Goal: Contribute content

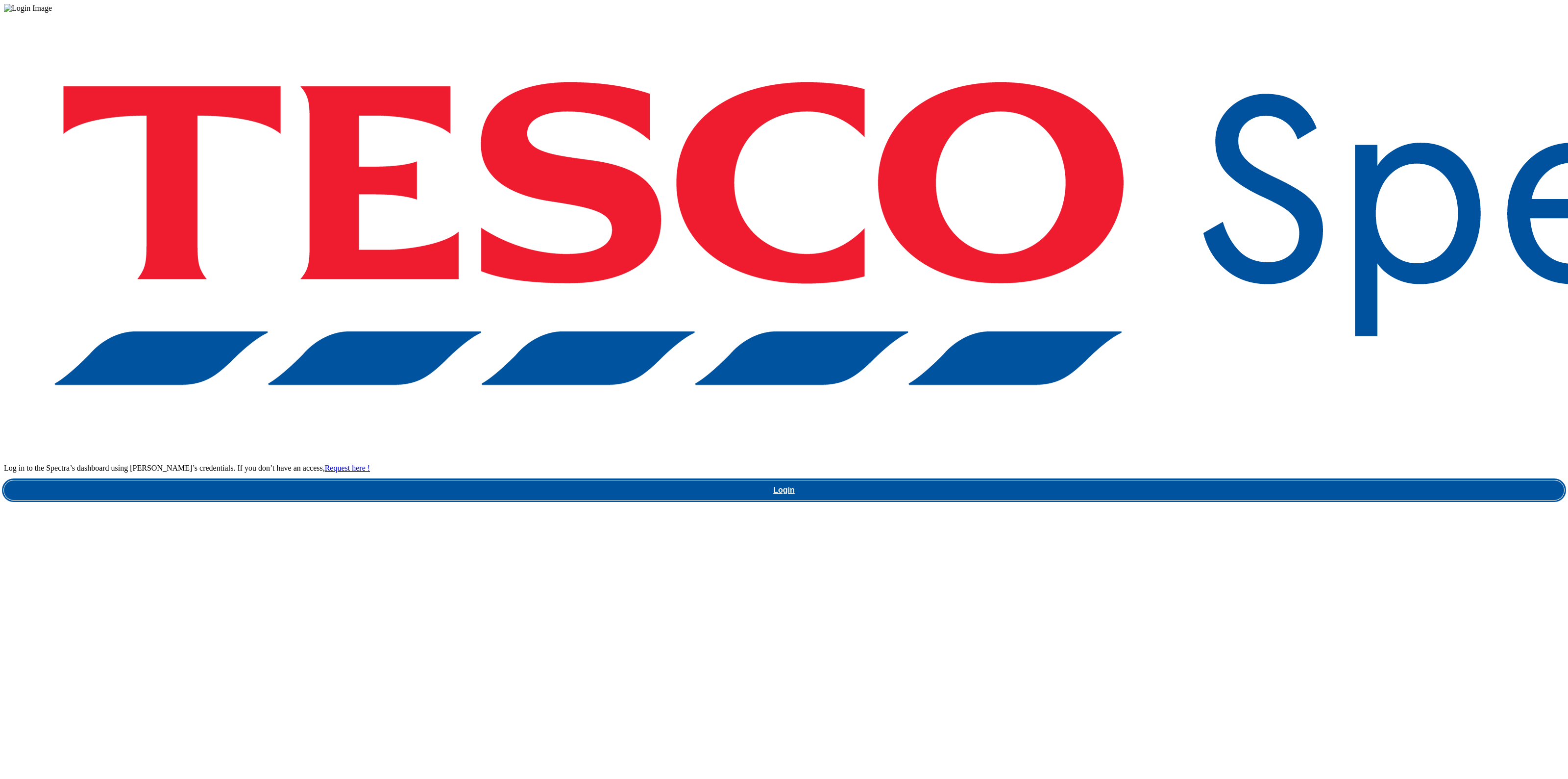
click at [1162, 480] on link "Login" at bounding box center [784, 490] width 1561 height 20
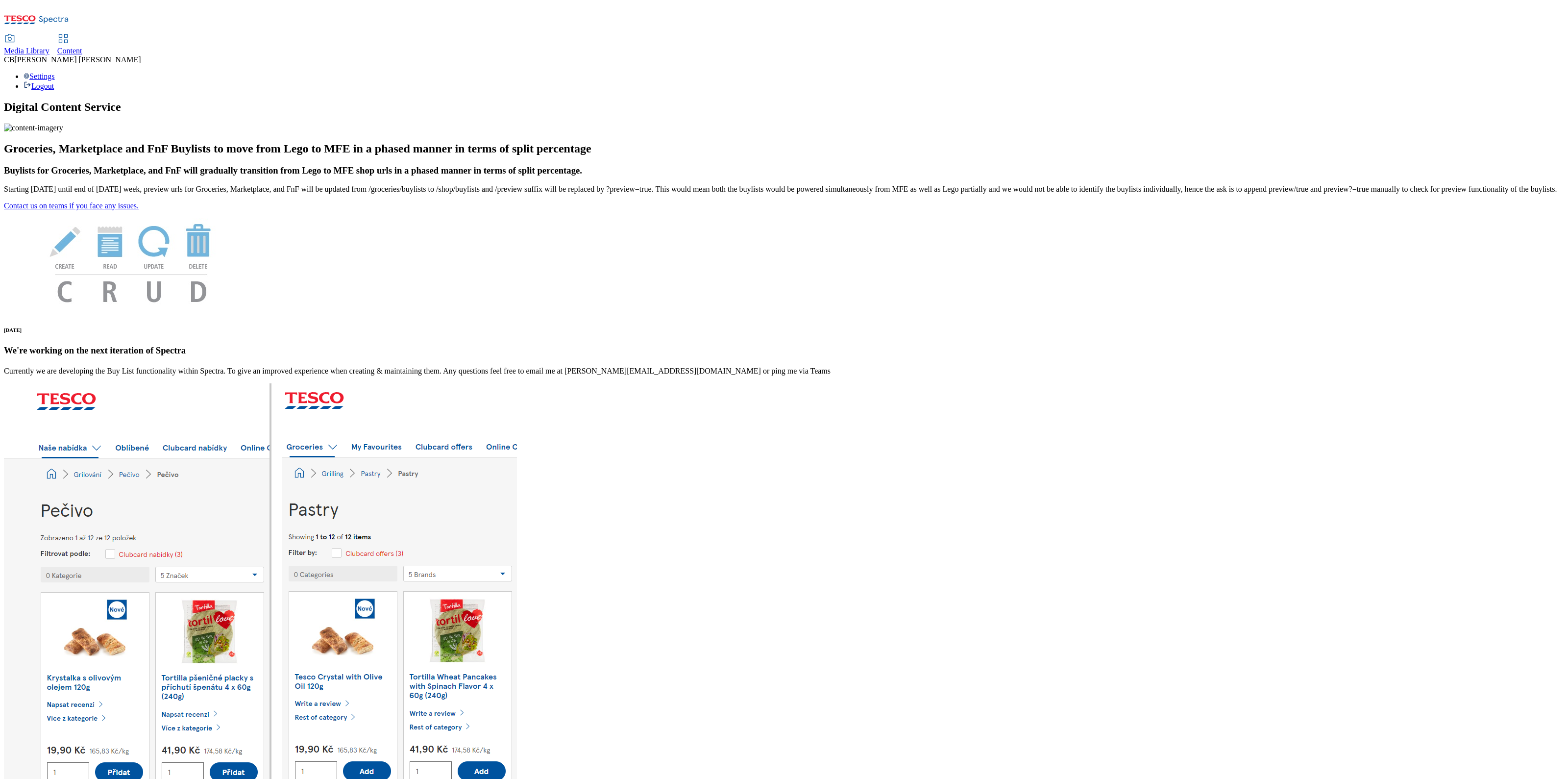
click at [50, 47] on div "Media Library" at bounding box center [26, 52] width 45 height 9
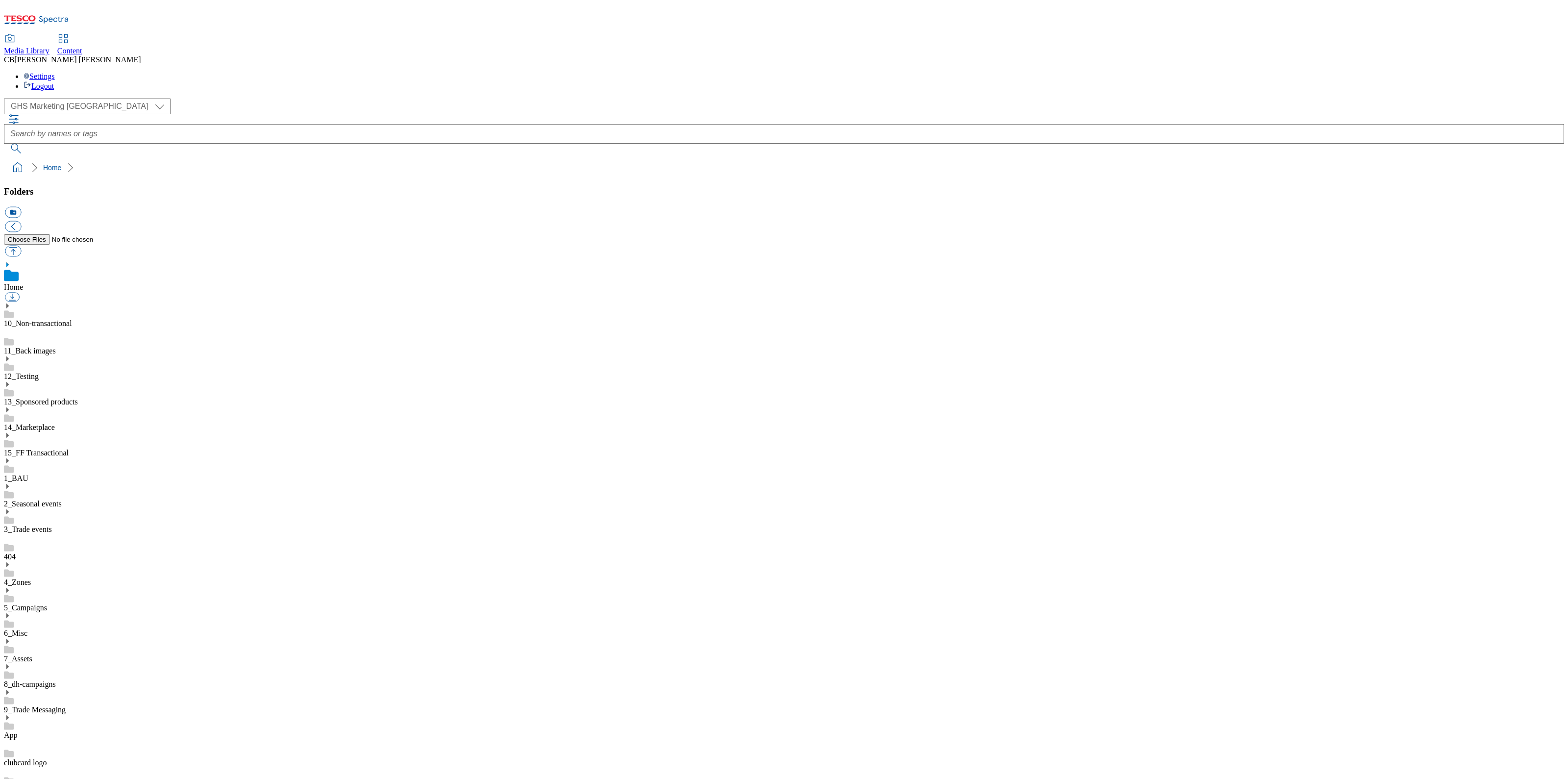
click at [11, 663] on icon at bounding box center [7, 667] width 7 height 7
click at [21, 246] on button "button" at bounding box center [13, 251] width 16 height 11
type input "C:\fakepath\1757432882725-Desktop.png"
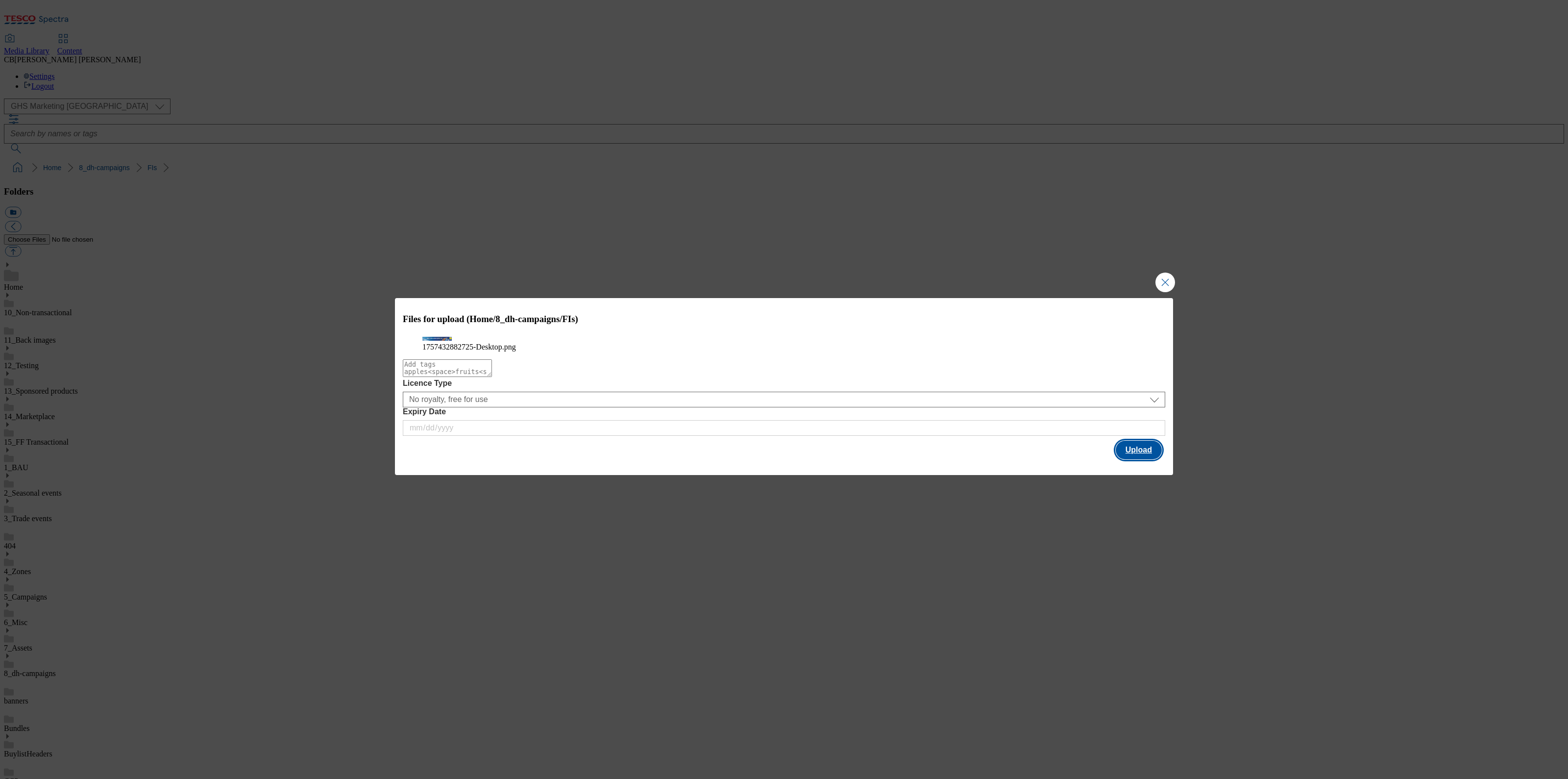
click at [1142, 459] on button "Upload" at bounding box center [1139, 450] width 46 height 19
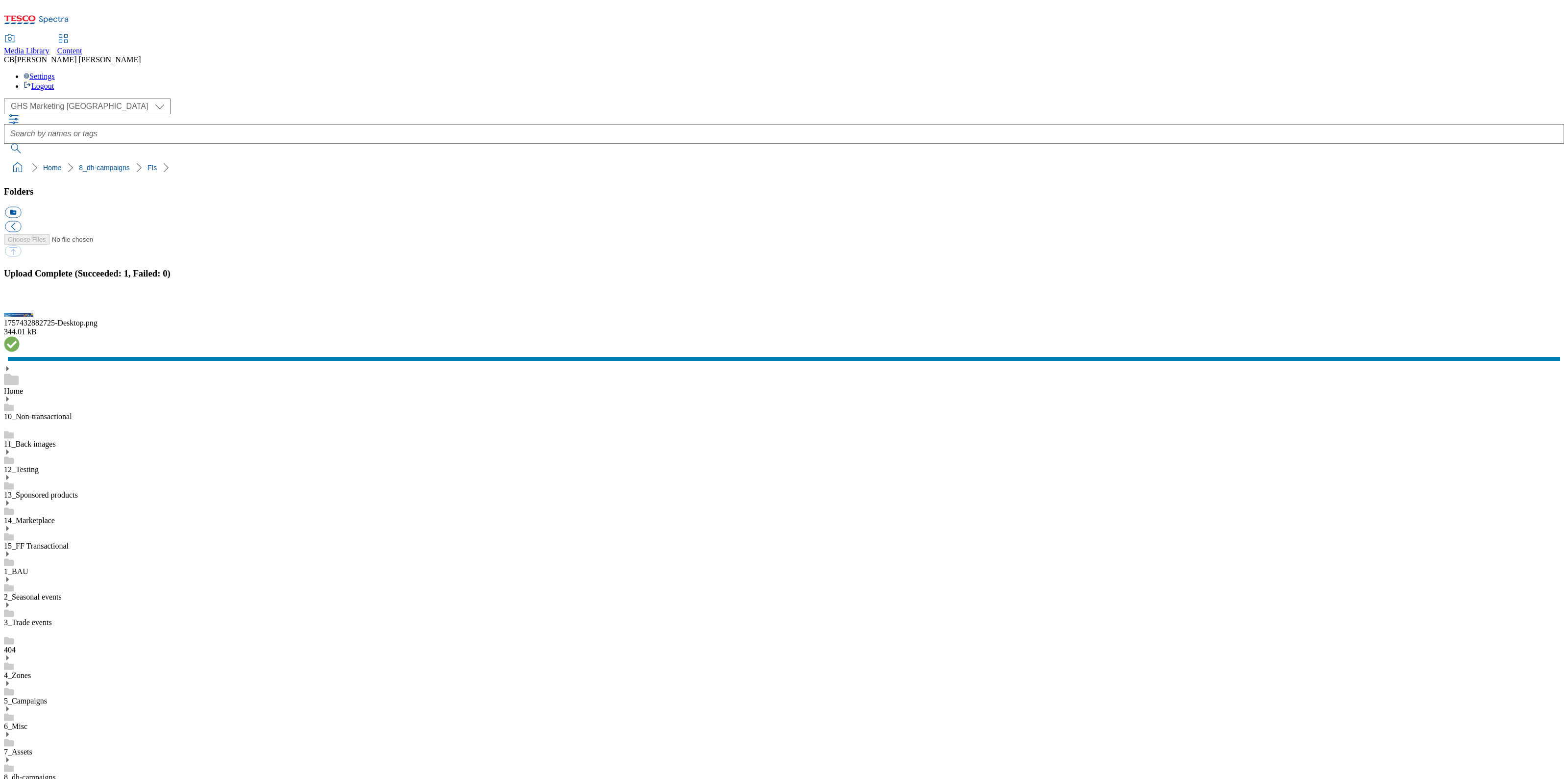
click at [20, 309] on button "button" at bounding box center [12, 304] width 14 height 9
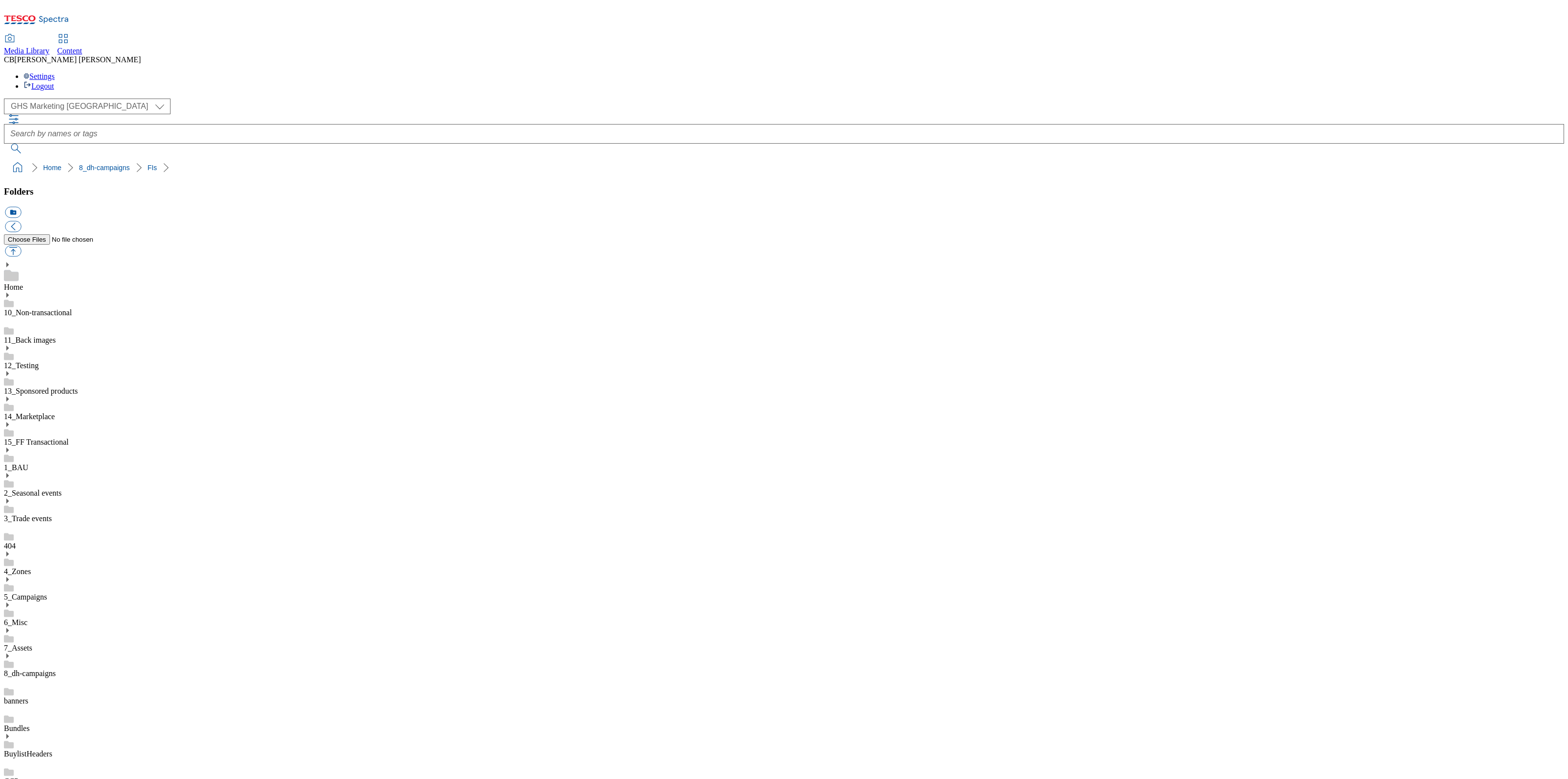
click at [21, 246] on button "button" at bounding box center [13, 251] width 16 height 11
type input "C:\fakepath\1757420937133-ad540233_Kitkat_LegoBrand_2560x320_V4.jpg"
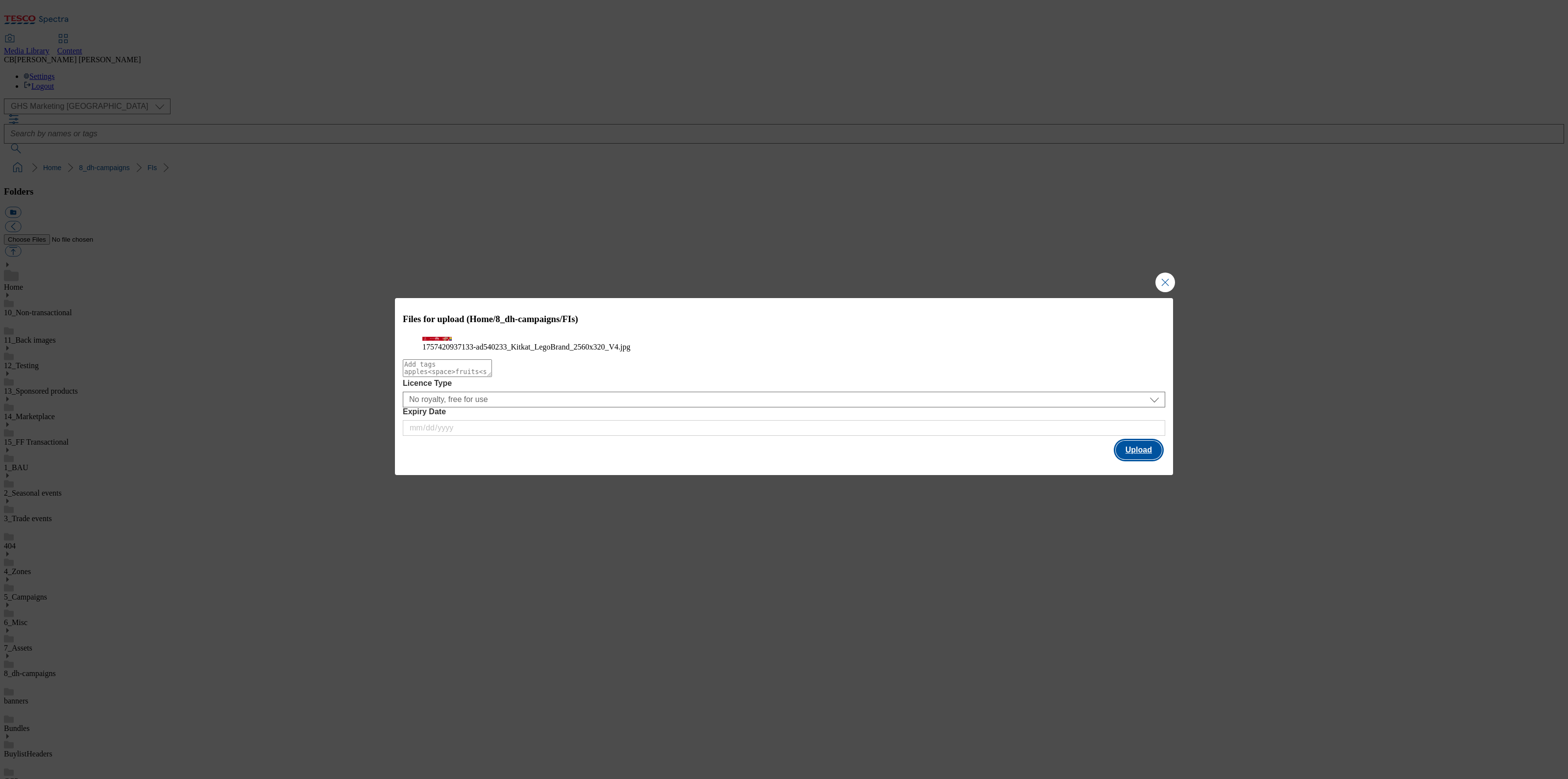
click at [1140, 459] on button "Upload" at bounding box center [1139, 450] width 46 height 19
